Goal: Check status: Check status

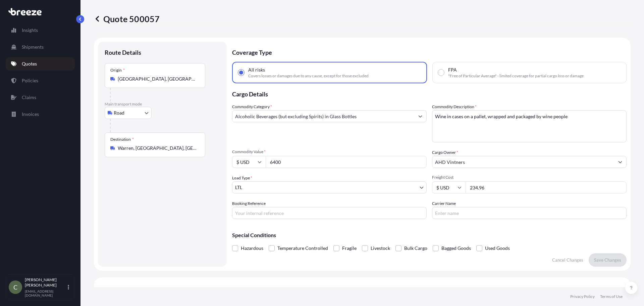
select select "Road"
select select "1"
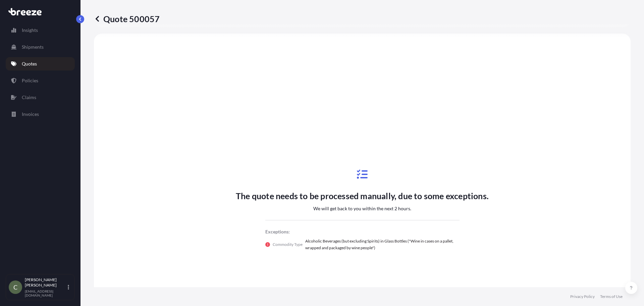
click at [39, 65] on link "Quotes" at bounding box center [40, 63] width 69 height 13
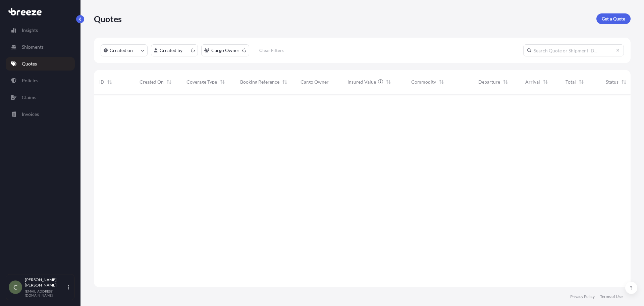
scroll to position [192, 532]
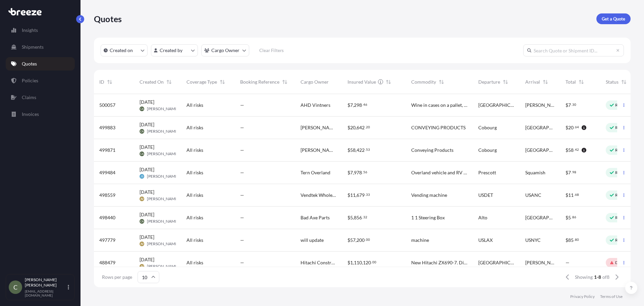
click at [216, 104] on div "All risks" at bounding box center [208, 105] width 43 height 7
select select "Road"
select select "1"
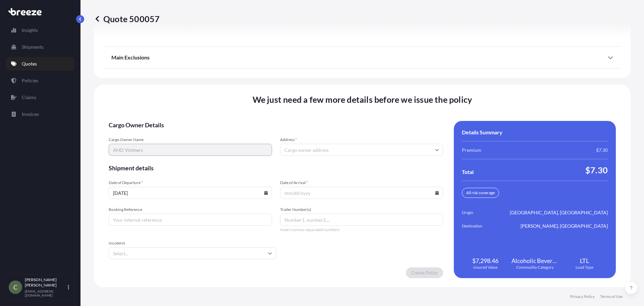
scroll to position [922, 0]
click at [339, 151] on input "Address *" at bounding box center [361, 149] width 163 height 12
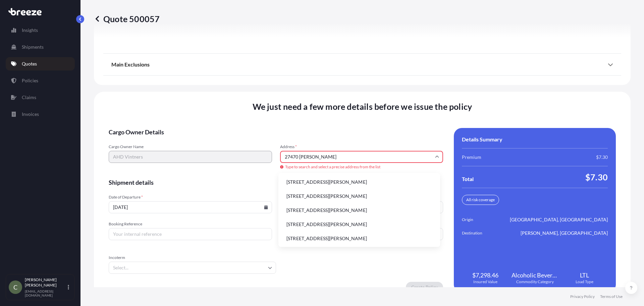
click at [333, 180] on li "[STREET_ADDRESS][PERSON_NAME]" at bounding box center [359, 181] width 156 height 13
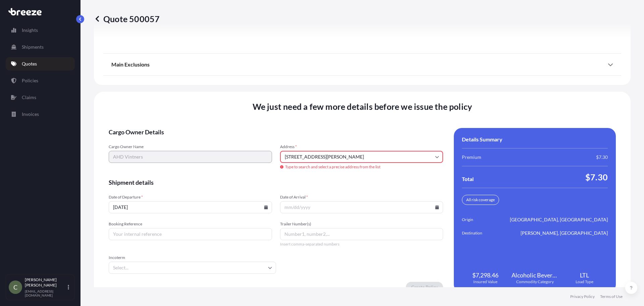
type input "[STREET_ADDRESS][PERSON_NAME][PERSON_NAME]"
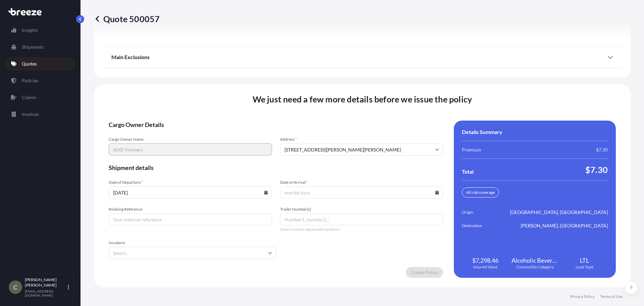
click at [264, 191] on icon at bounding box center [266, 192] width 4 height 4
click at [143, 159] on button "29" at bounding box center [142, 158] width 11 height 11
type input "[DATE]"
click at [432, 190] on input "Date of Arrival *" at bounding box center [361, 192] width 163 height 12
click at [436, 191] on icon at bounding box center [438, 192] width 4 height 4
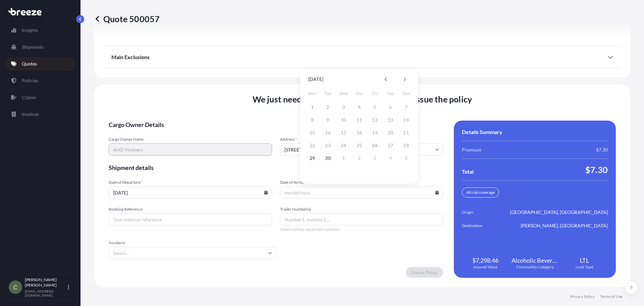
click at [313, 107] on div "1 2 3 4 5 6 7" at bounding box center [359, 107] width 107 height 12
click at [342, 158] on button "1" at bounding box center [343, 158] width 11 height 11
type input "[DATE]"
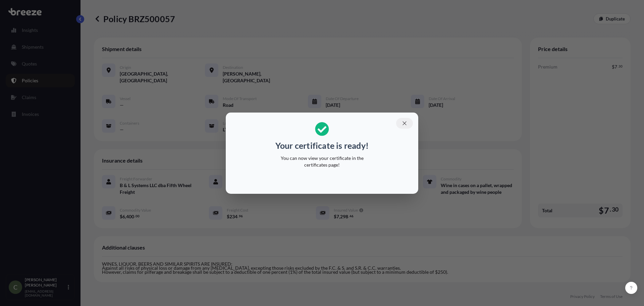
click at [406, 121] on icon "button" at bounding box center [405, 123] width 6 height 6
